Goal: Find specific page/section: Find specific page/section

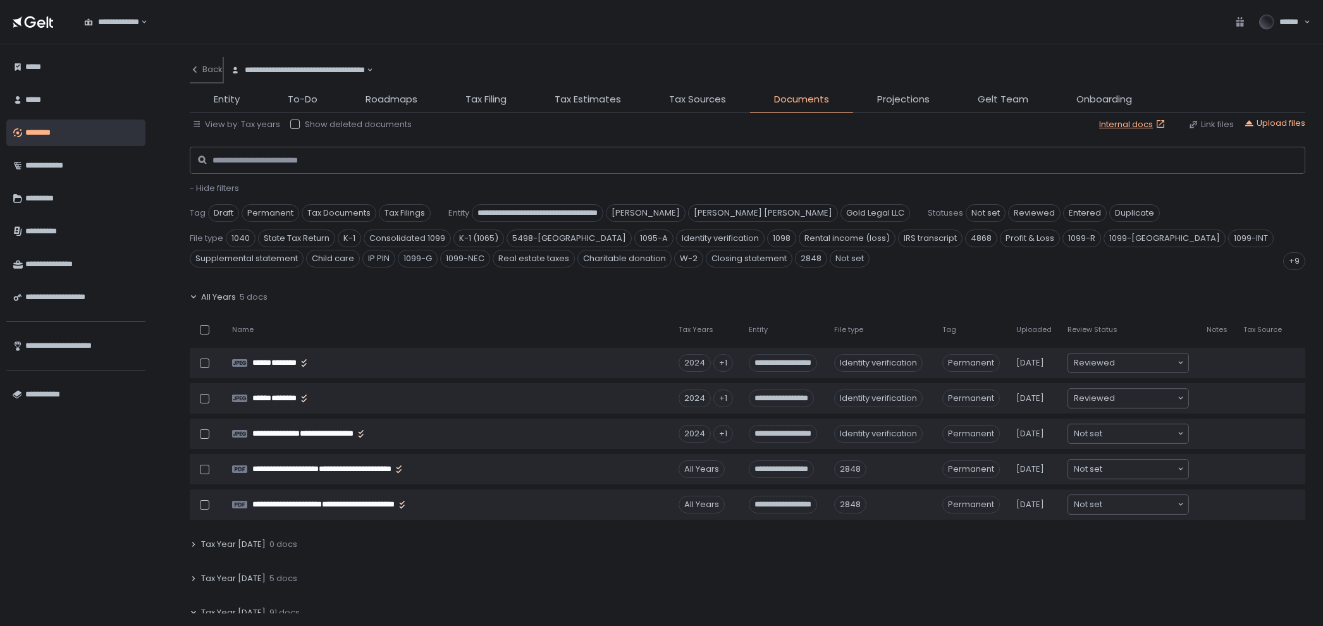
click at [218, 65] on div "Back" at bounding box center [206, 69] width 33 height 11
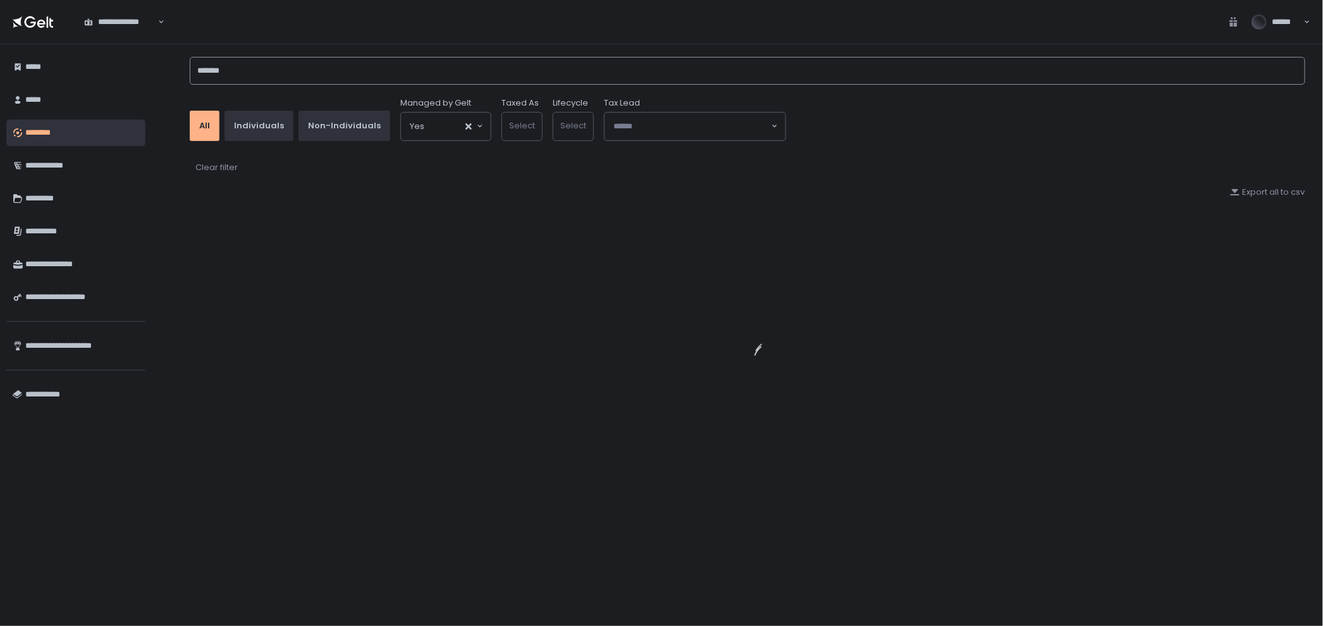
click at [228, 73] on input "*******" at bounding box center [748, 71] width 1116 height 28
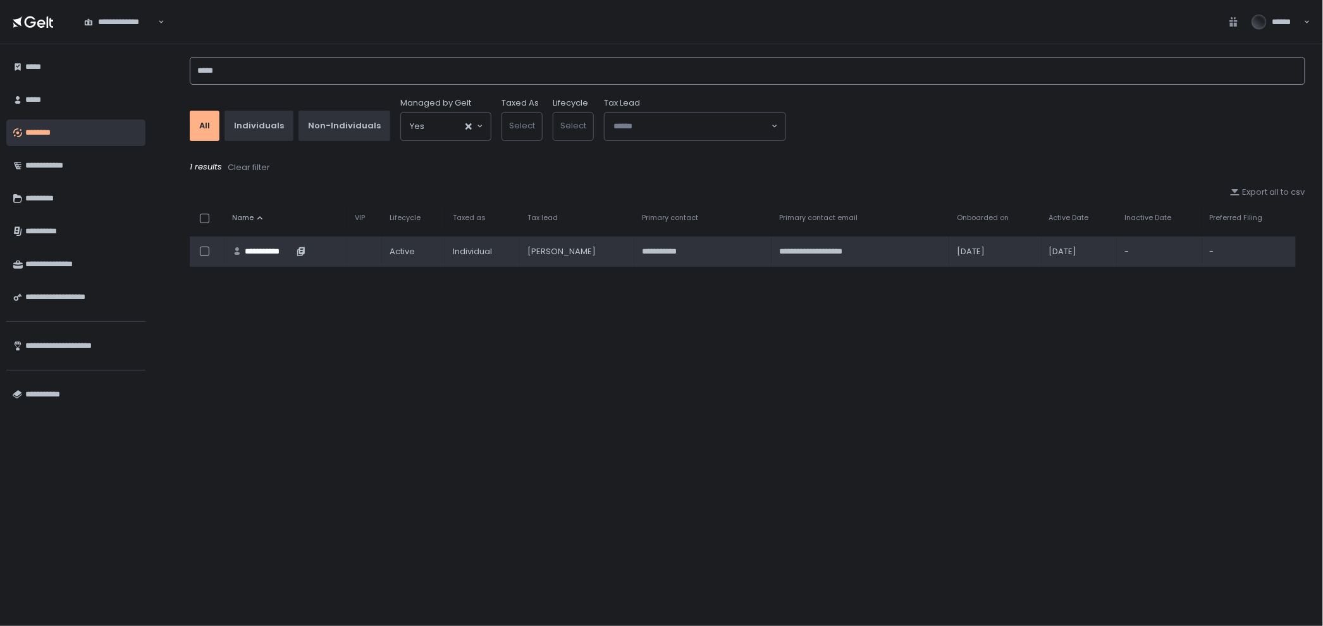
type input "*****"
click at [261, 247] on div "**********" at bounding box center [269, 251] width 49 height 11
